Goal: Task Accomplishment & Management: Use online tool/utility

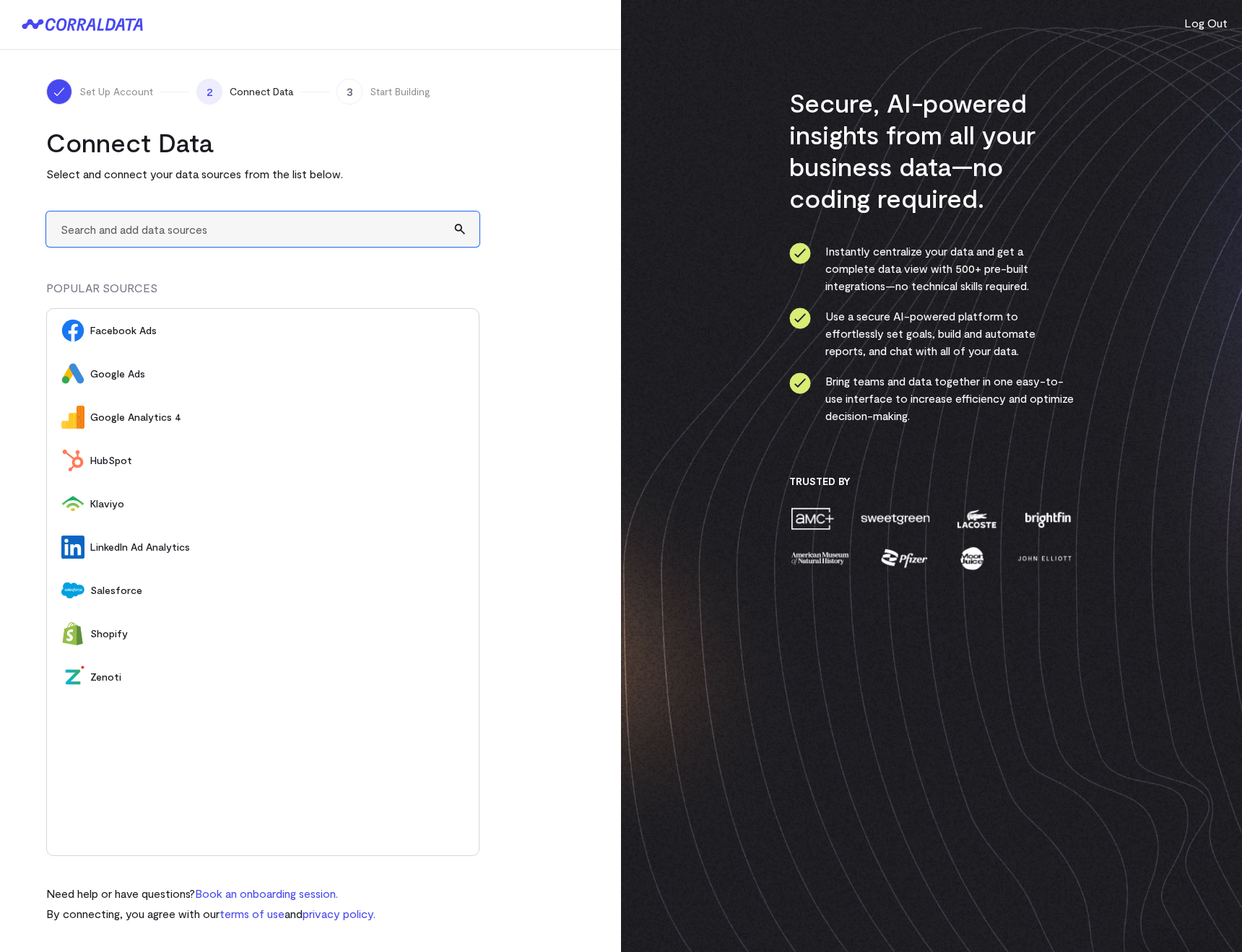
click at [129, 223] on input "text" at bounding box center [262, 229] width 433 height 36
type input "A"
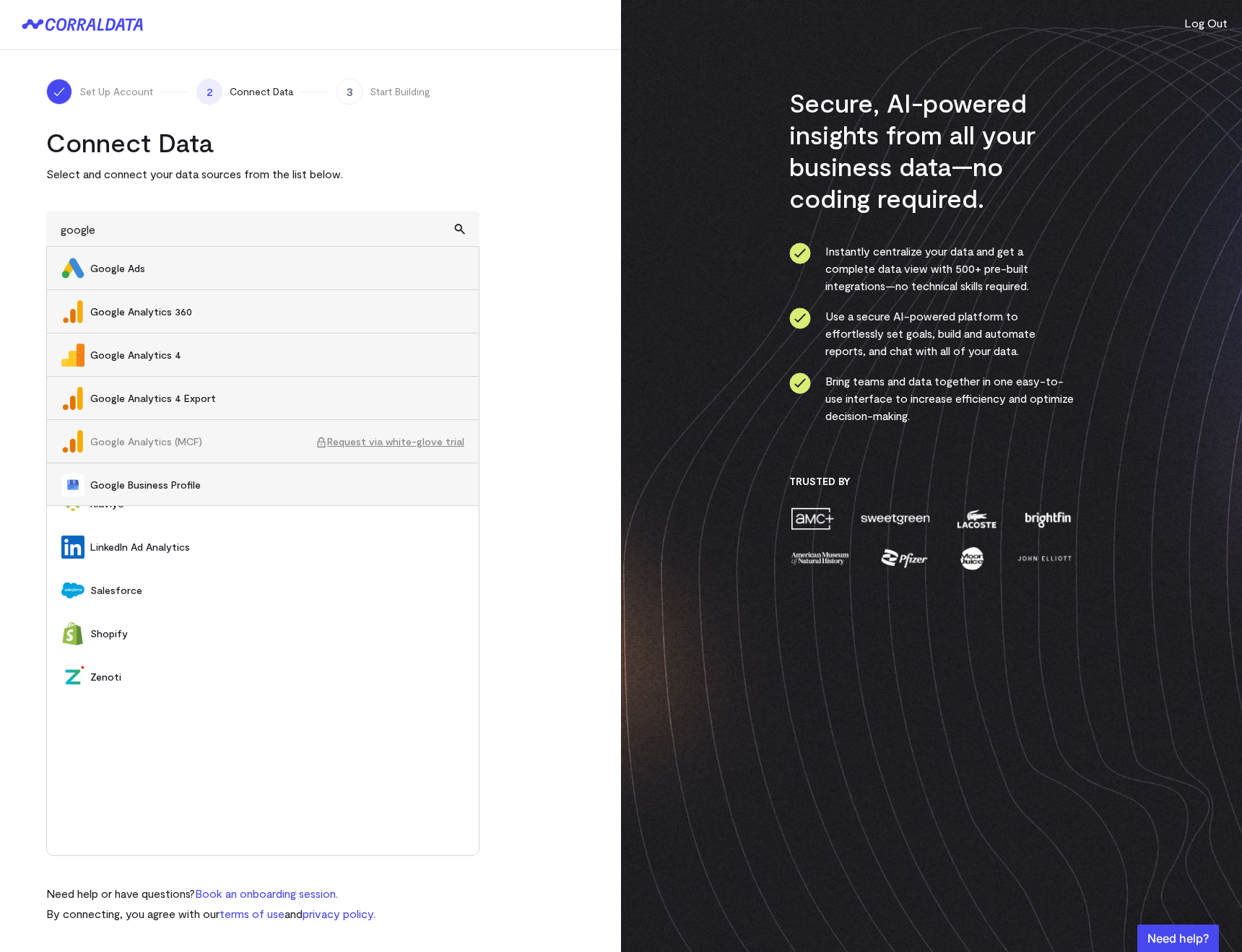
click at [140, 336] on li "Google Analytics 4" at bounding box center [263, 355] width 432 height 44
type input "Google Analytics 4"
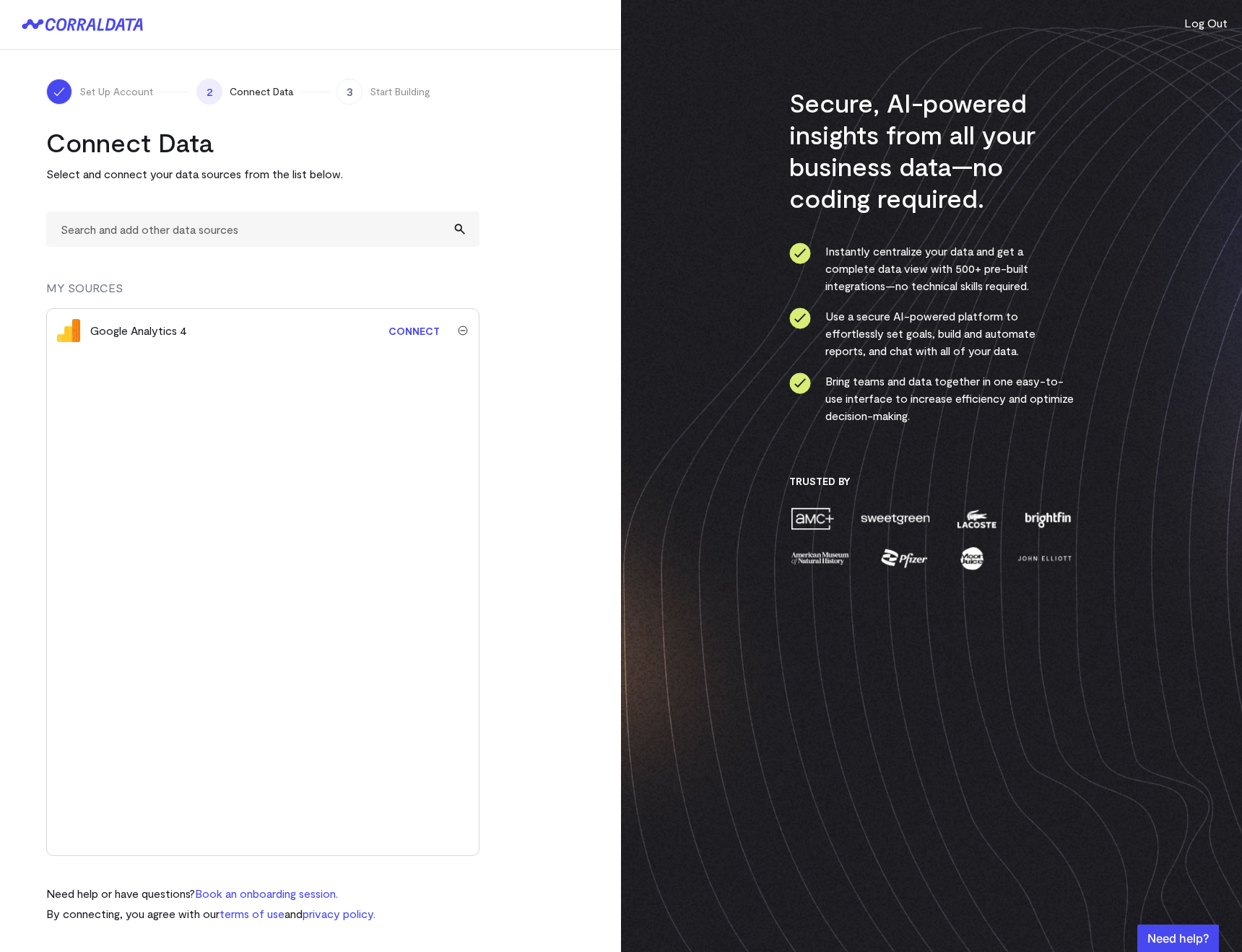
click at [411, 330] on link "Connect" at bounding box center [414, 331] width 66 height 27
